Goal: Task Accomplishment & Management: Complete application form

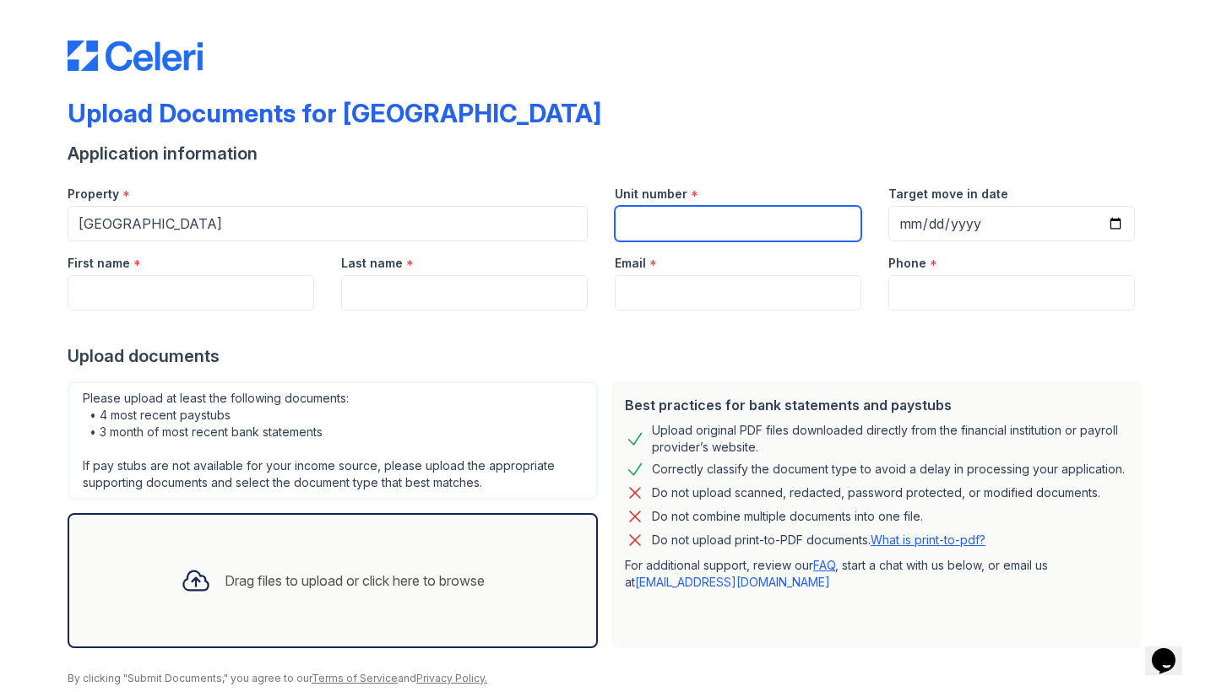
click at [688, 232] on input "Unit number" at bounding box center [738, 223] width 247 height 35
type input "1105"
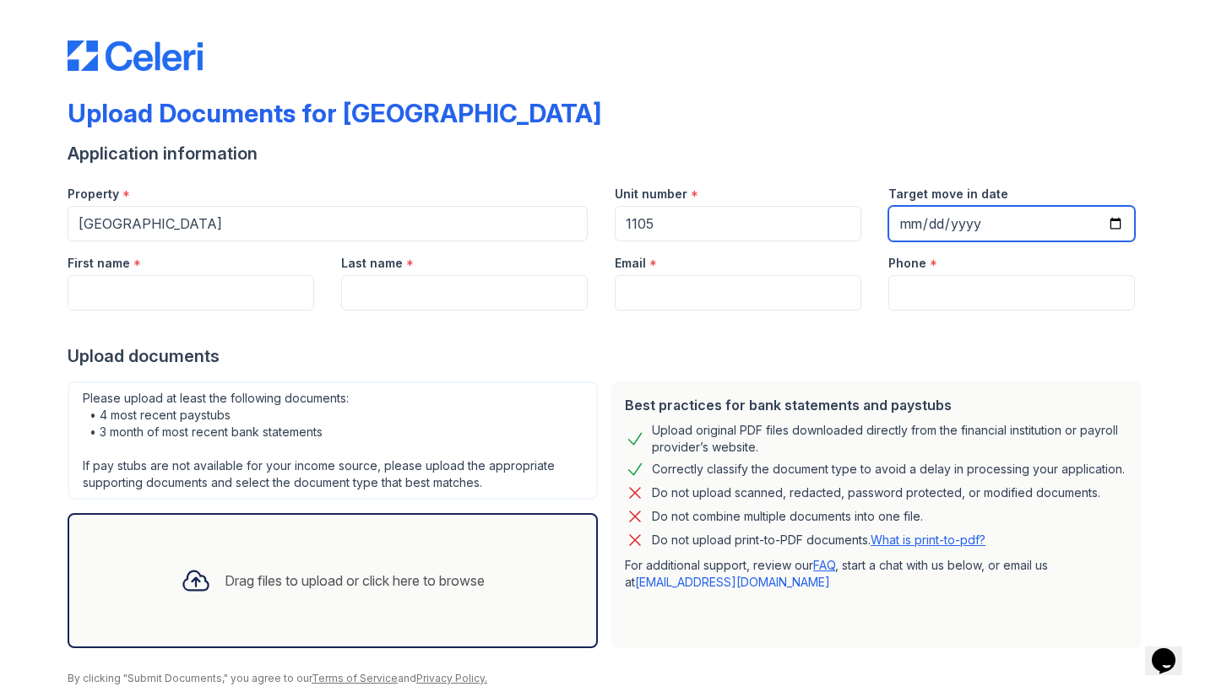
click at [899, 221] on input "Target move in date" at bounding box center [1011, 223] width 247 height 35
type input "[DATE]"
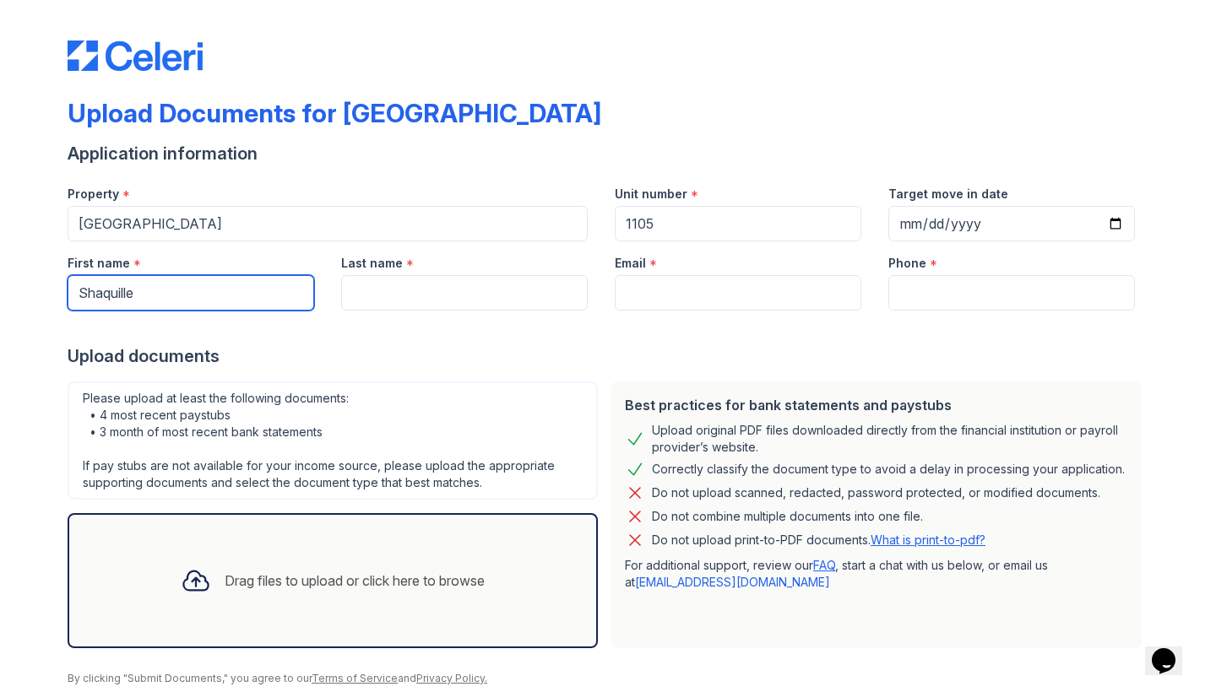
type input "Shaquille"
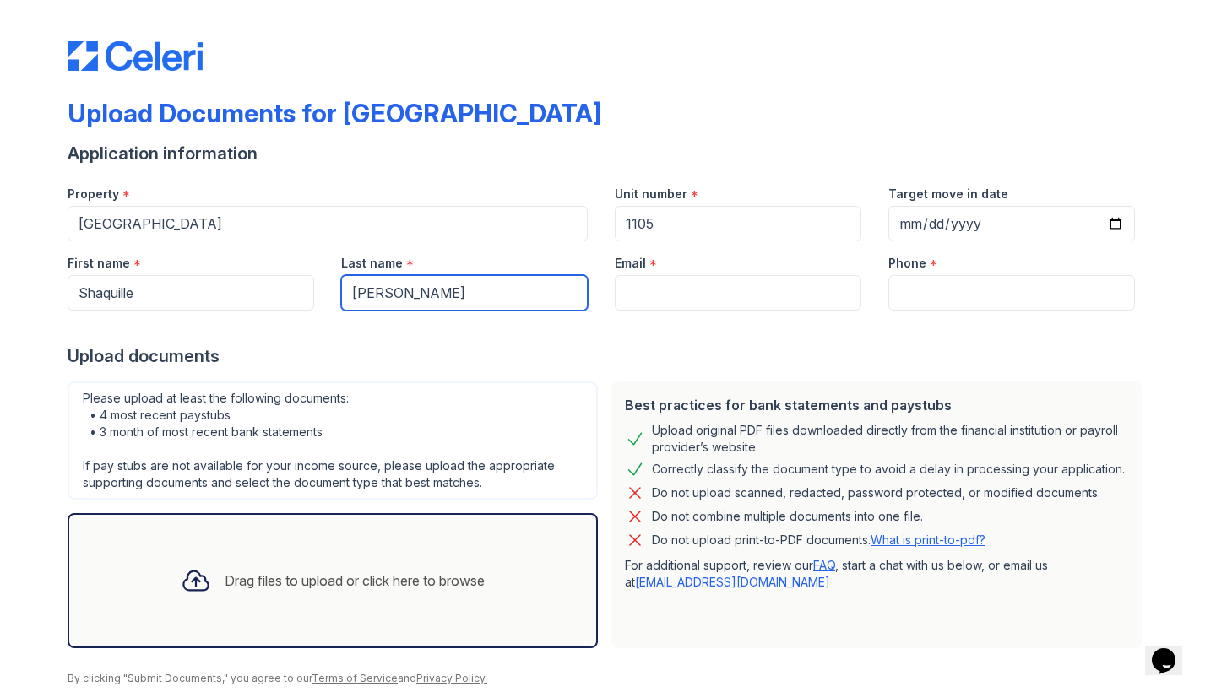
type input "[PERSON_NAME]"
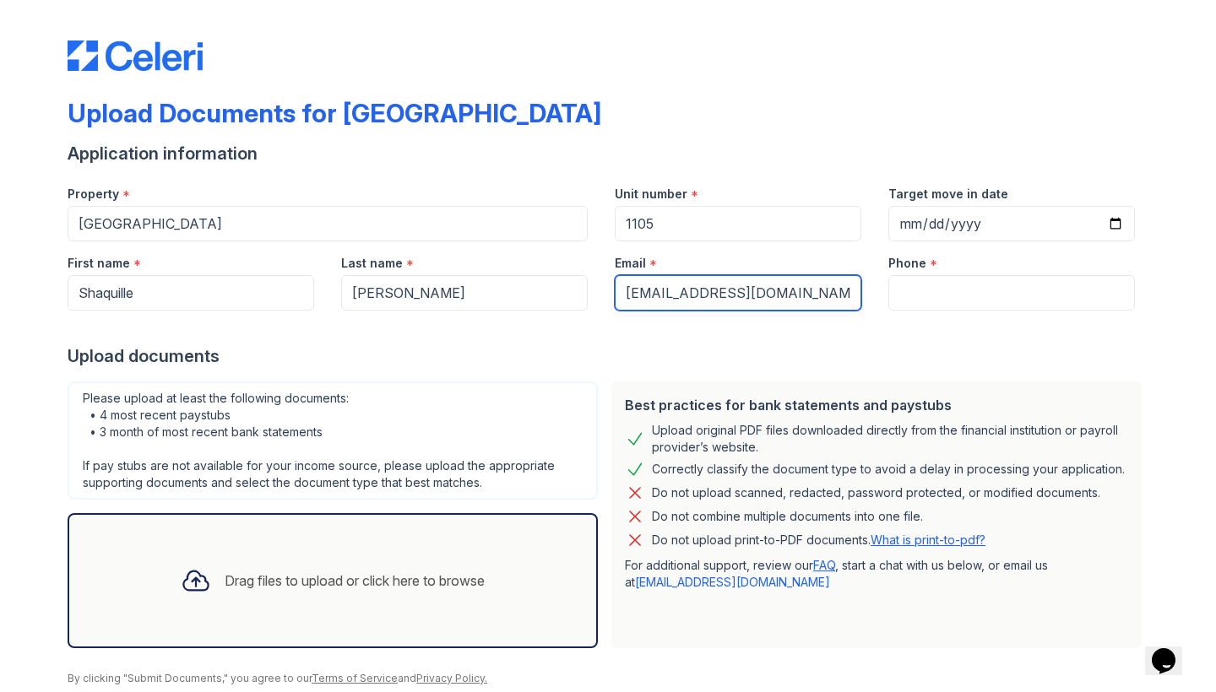
type input "[EMAIL_ADDRESS][DOMAIN_NAME]"
type input "9146257289"
click at [844, 347] on div "Upload documents" at bounding box center [608, 357] width 1081 height 24
